Goal: Transaction & Acquisition: Purchase product/service

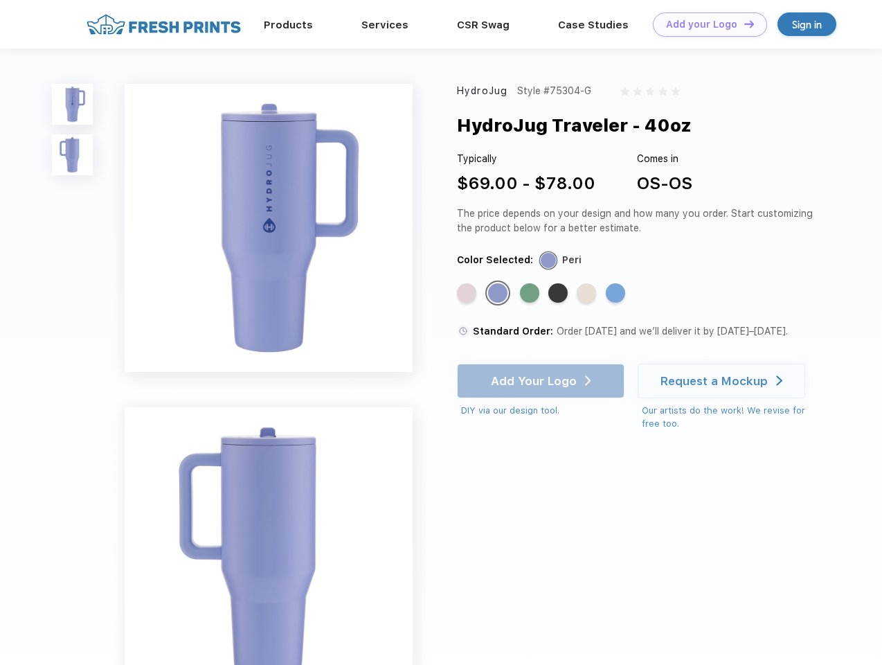
click at [705, 24] on link "Add your Logo Design Tool" at bounding box center [710, 24] width 114 height 24
click at [0, 0] on div "Design Tool" at bounding box center [0, 0] width 0 height 0
click at [743, 24] on link "Add your Logo Design Tool" at bounding box center [710, 24] width 114 height 24
click at [73, 104] on img at bounding box center [72, 104] width 41 height 41
click at [73, 155] on img at bounding box center [72, 154] width 41 height 41
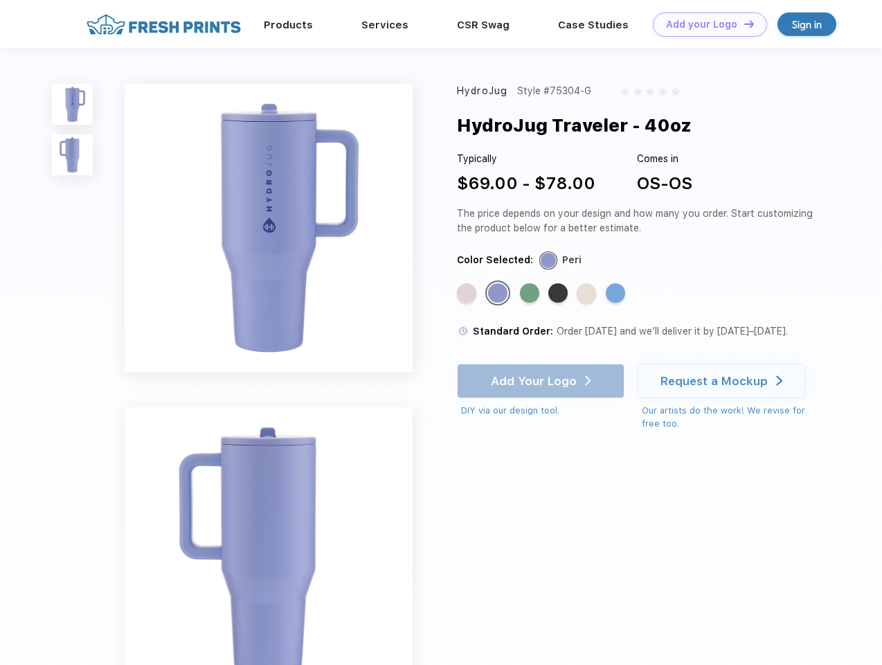
click at [468, 294] on div "Standard Color" at bounding box center [466, 292] width 19 height 19
click at [499, 294] on div "Standard Color" at bounding box center [497, 292] width 19 height 19
click at [531, 294] on div "Standard Color" at bounding box center [529, 292] width 19 height 19
click at [560, 294] on div "Standard Color" at bounding box center [557, 292] width 19 height 19
click at [588, 294] on div "Standard Color" at bounding box center [586, 292] width 19 height 19
